Goal: Task Accomplishment & Management: Manage account settings

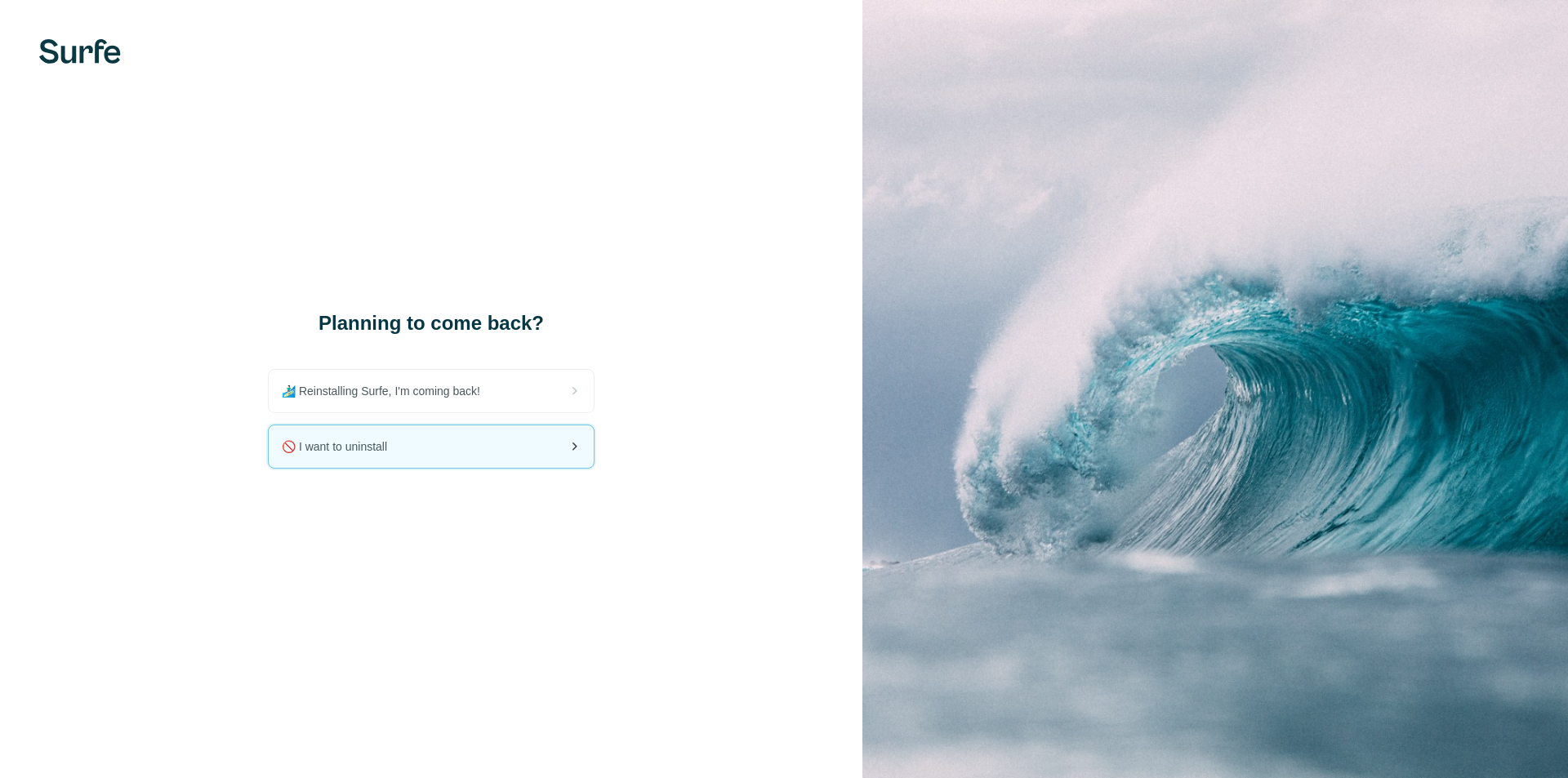
click at [351, 445] on span "🚫 I want to uninstall" at bounding box center [341, 446] width 119 height 16
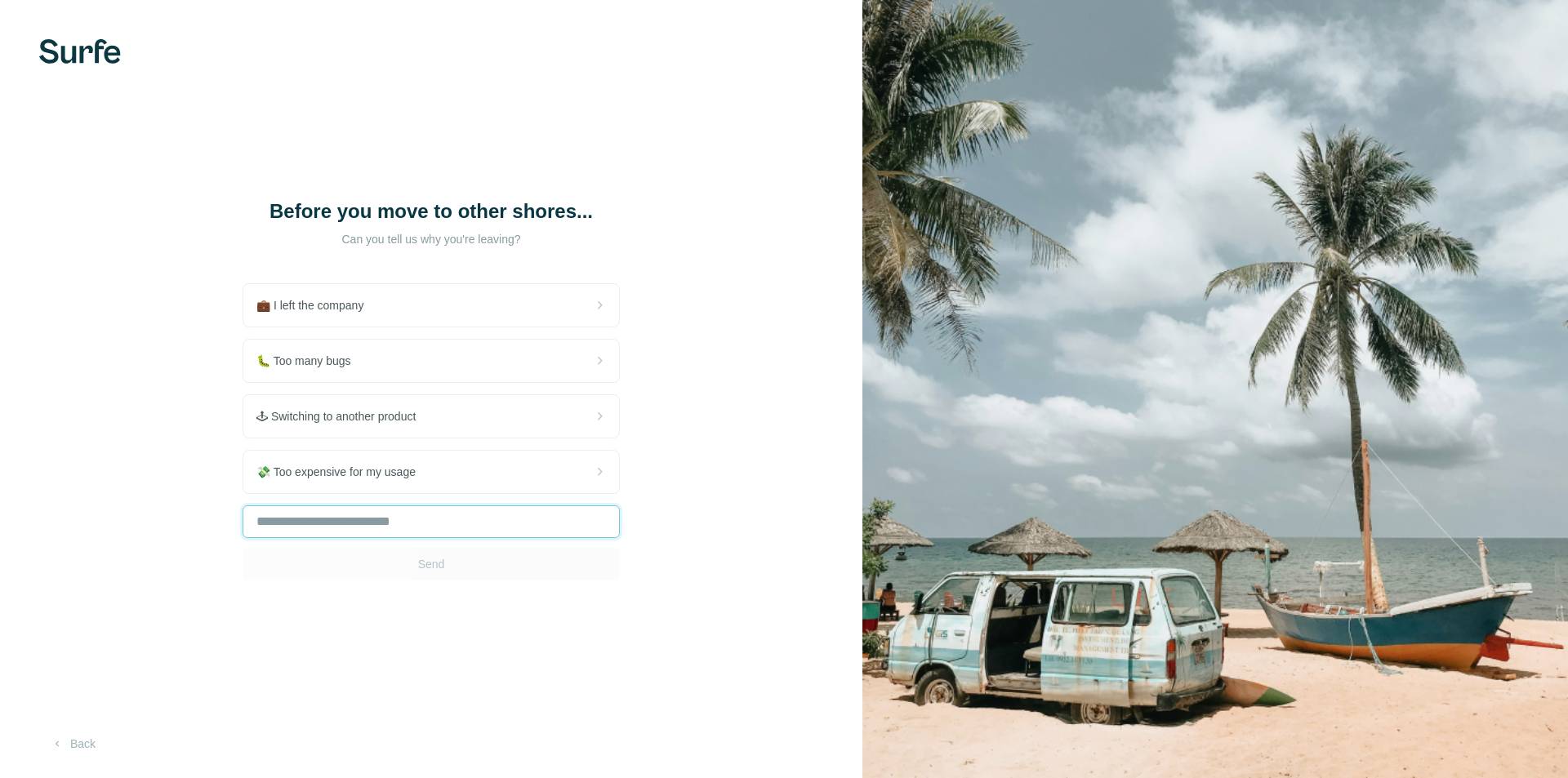
click at [318, 520] on input "text" at bounding box center [431, 521] width 377 height 33
type input "**********"
click at [453, 565] on button "Send" at bounding box center [431, 564] width 377 height 33
